Goal: Information Seeking & Learning: Learn about a topic

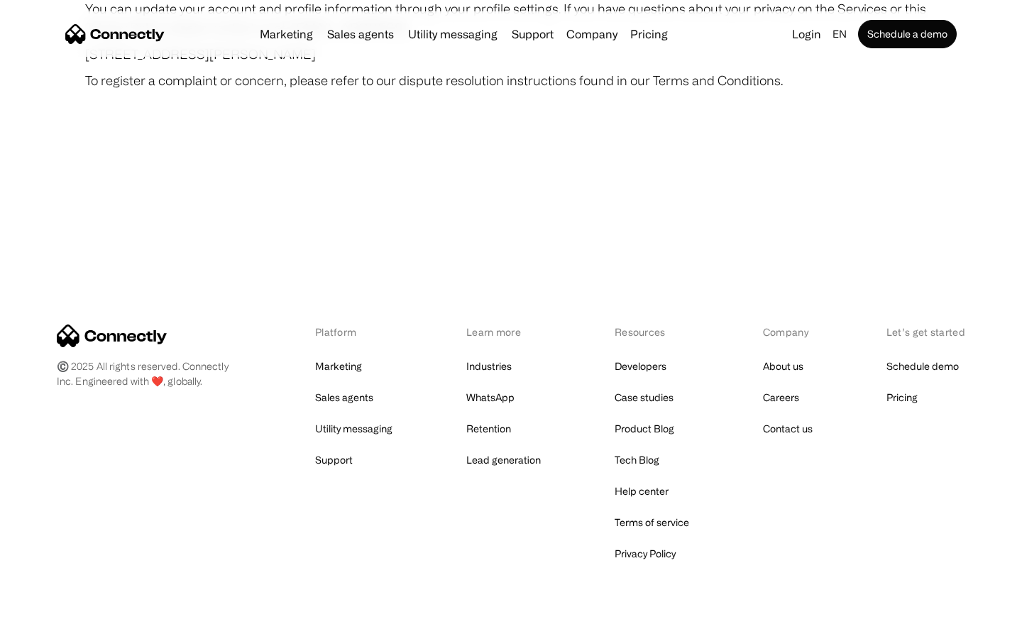
scroll to position [8264, 0]
